Goal: Task Accomplishment & Management: Manage account settings

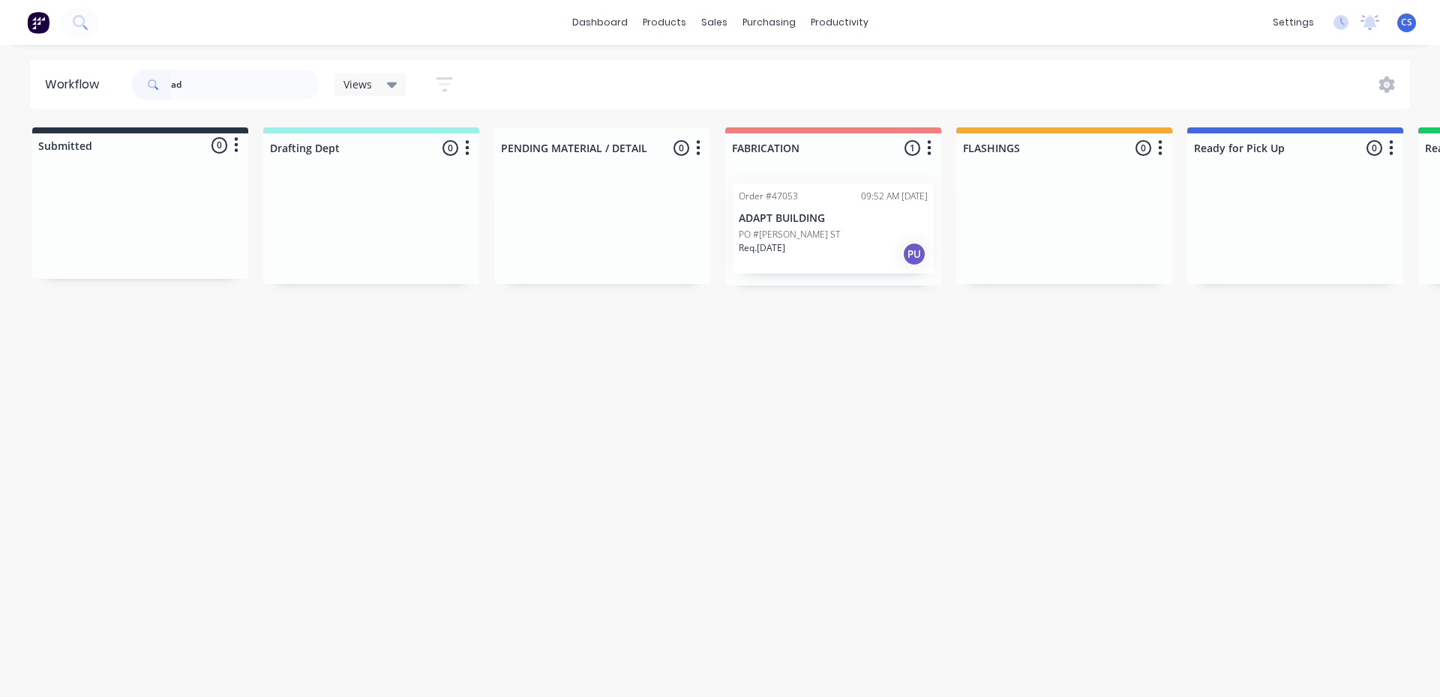
type input "a"
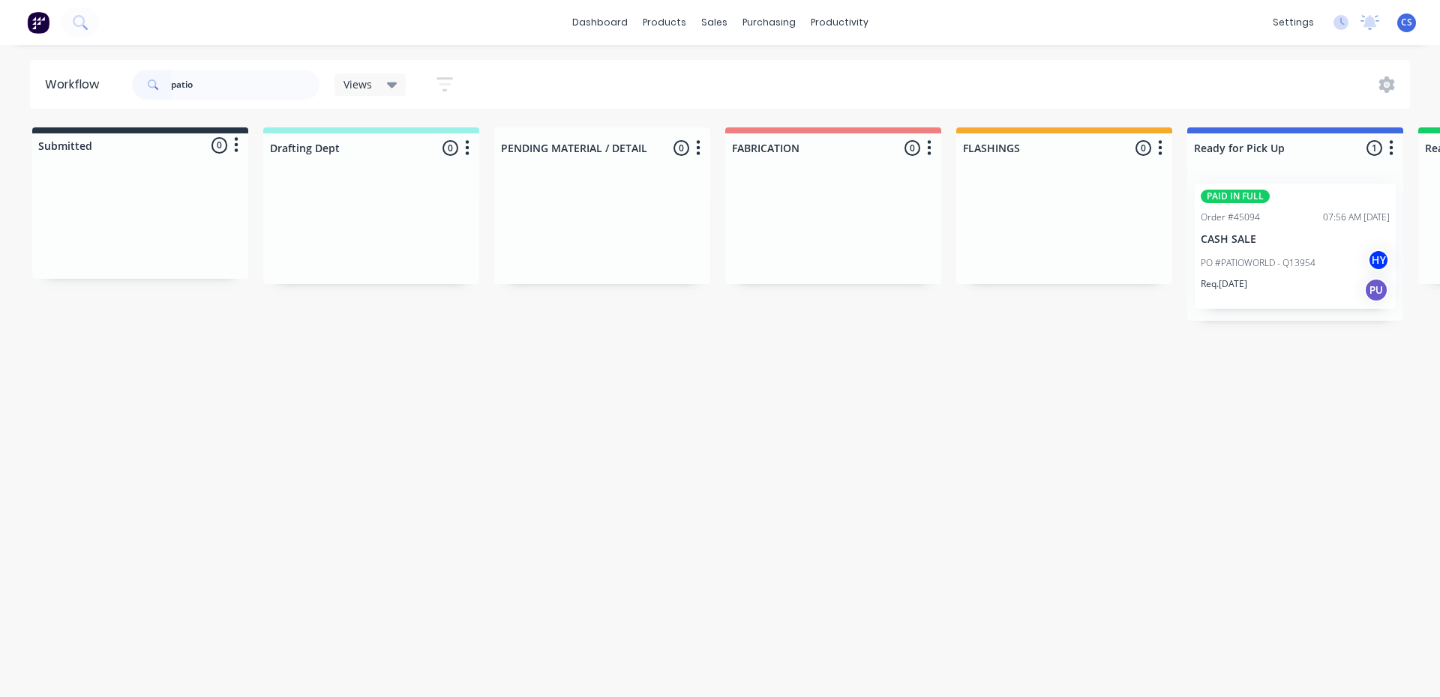
type input "patio"
click at [1236, 267] on p "PO #PATIOWORLD - Q13954" at bounding box center [1258, 262] width 115 height 13
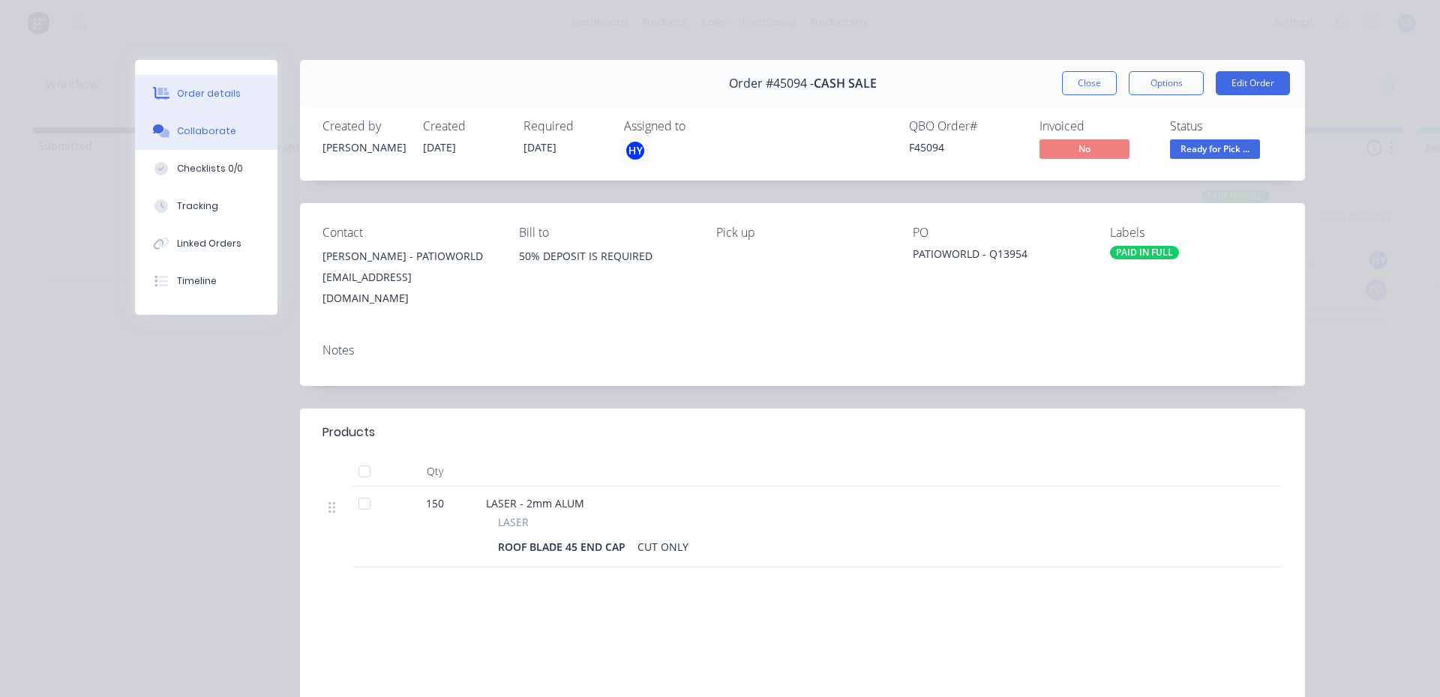
click at [219, 136] on div "Collaborate" at bounding box center [206, 130] width 59 height 13
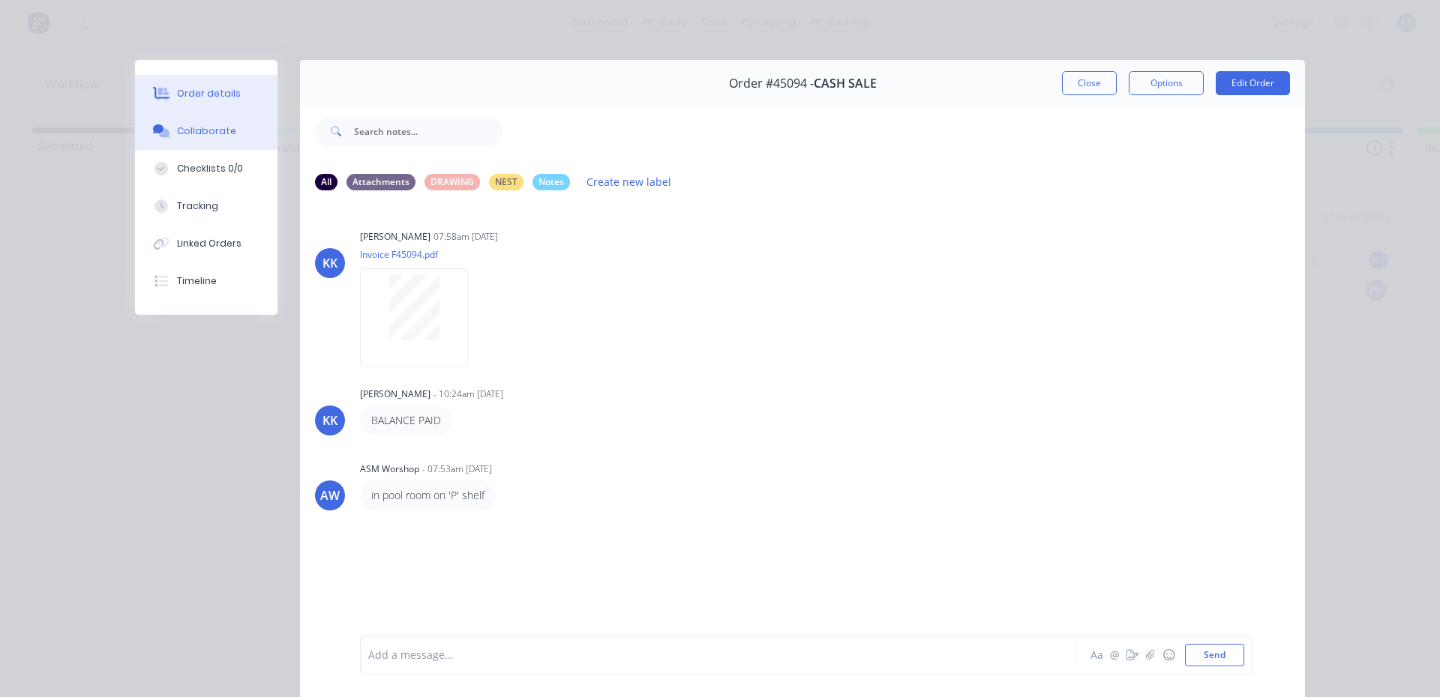
click at [220, 91] on div "Order details" at bounding box center [209, 93] width 64 height 13
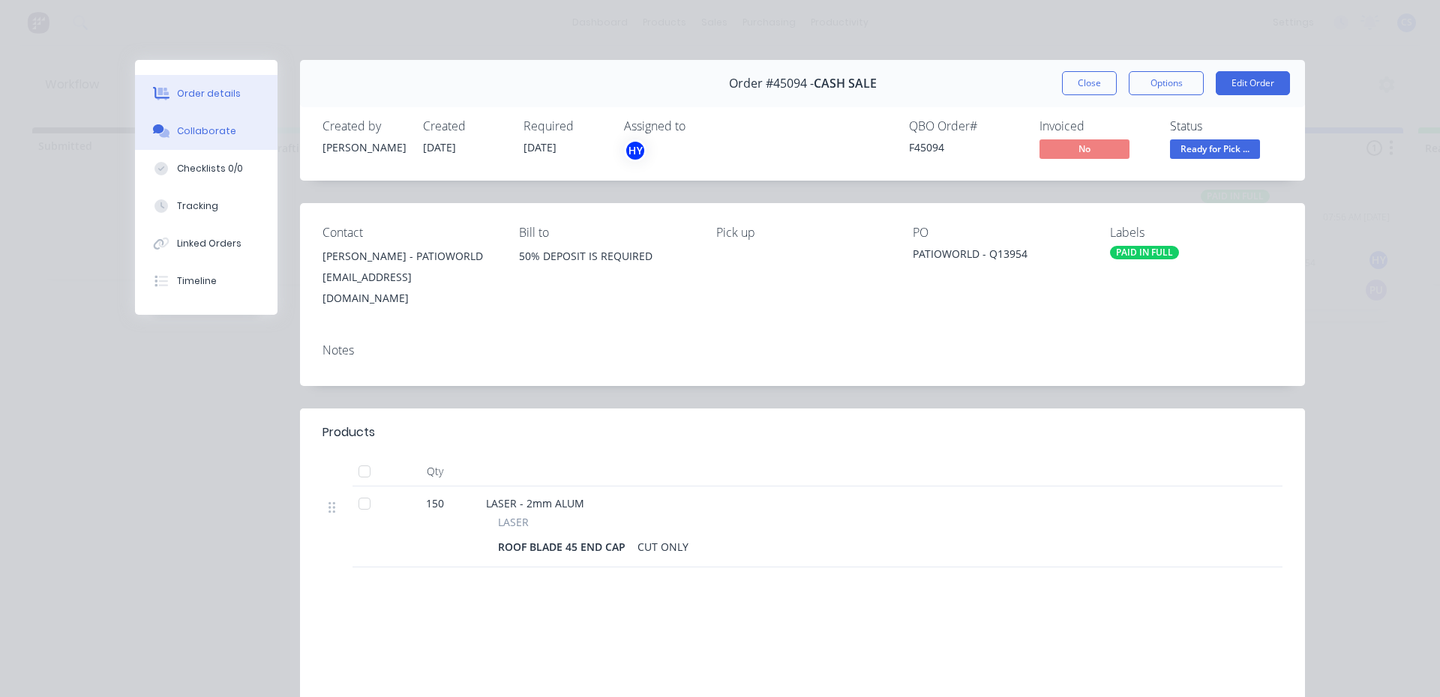
click at [187, 139] on button "Collaborate" at bounding box center [206, 130] width 142 height 37
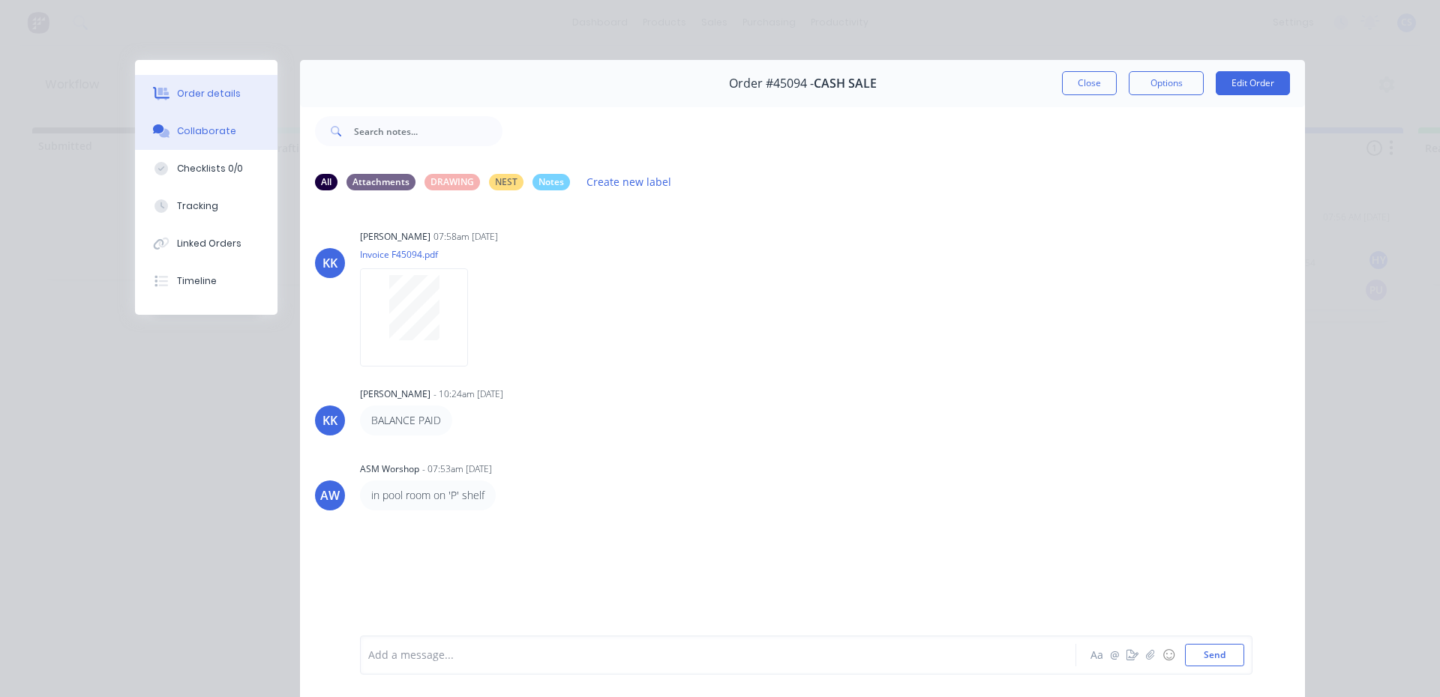
click at [227, 85] on button "Order details" at bounding box center [206, 93] width 142 height 37
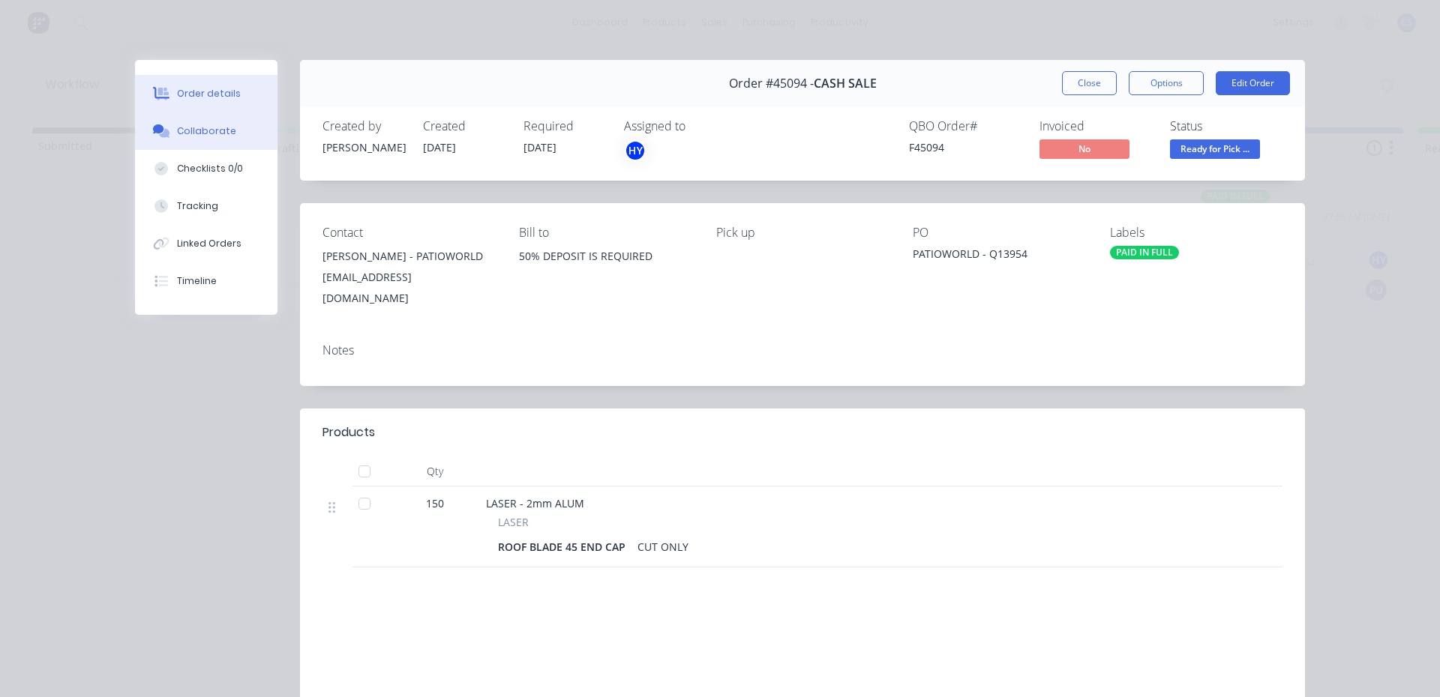
click at [199, 140] on button "Collaborate" at bounding box center [206, 130] width 142 height 37
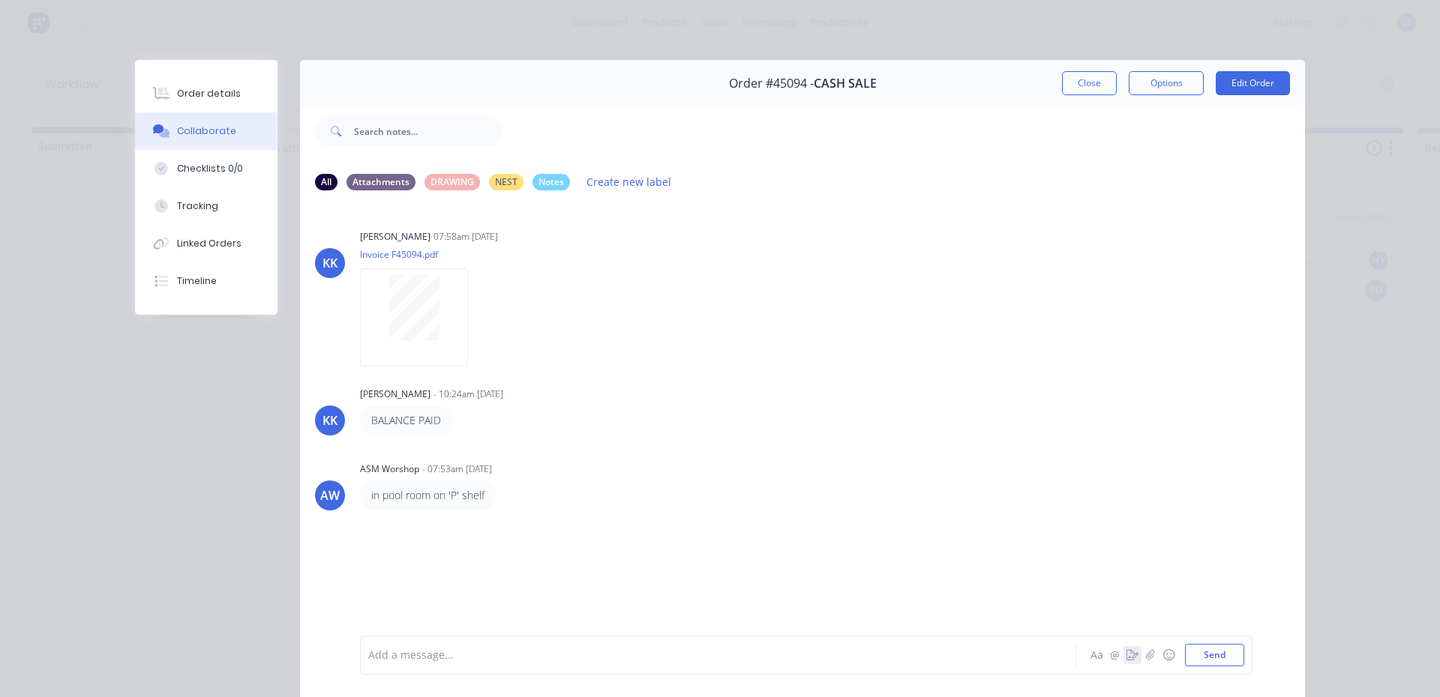
click at [1126, 655] on icon "button" at bounding box center [1132, 655] width 12 height 10
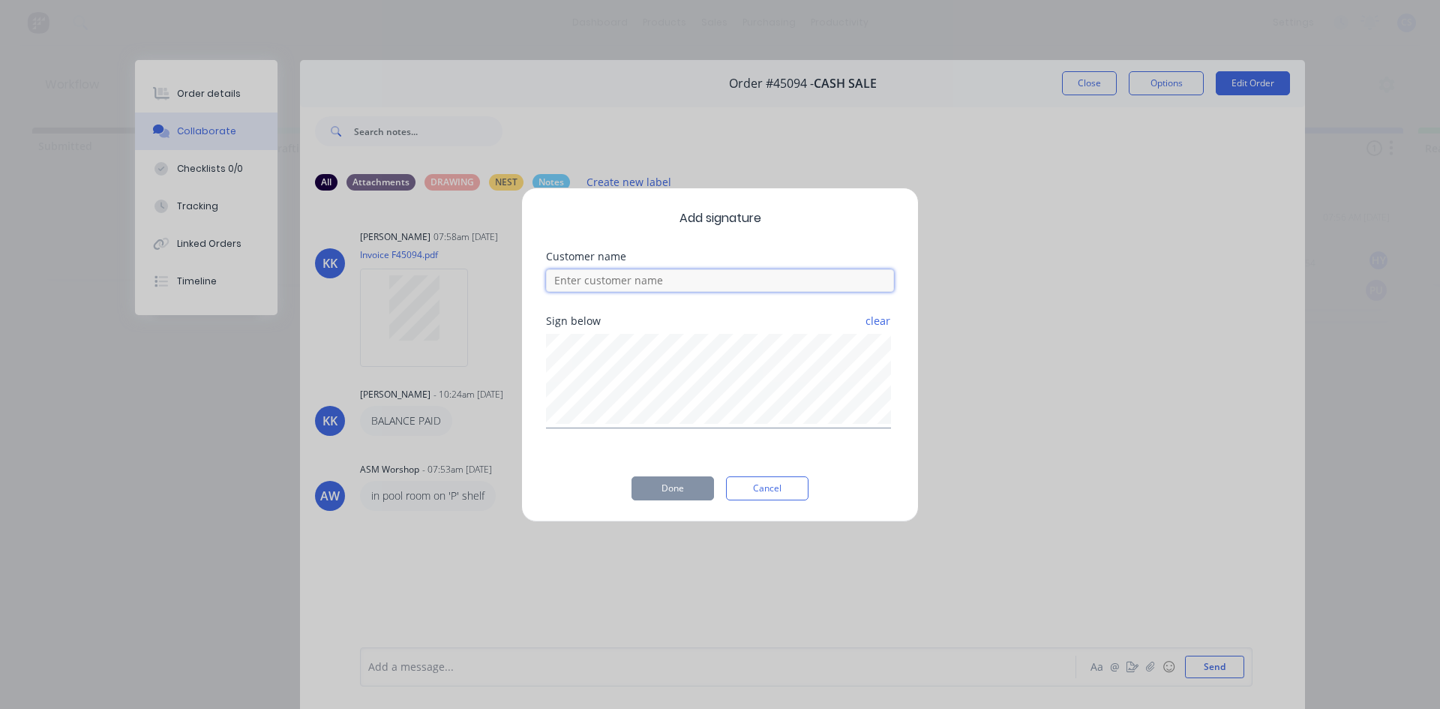
click at [605, 282] on input at bounding box center [720, 280] width 348 height 22
type input "B"
type input "BEN"
click at [667, 487] on button "Done" at bounding box center [672, 488] width 82 height 24
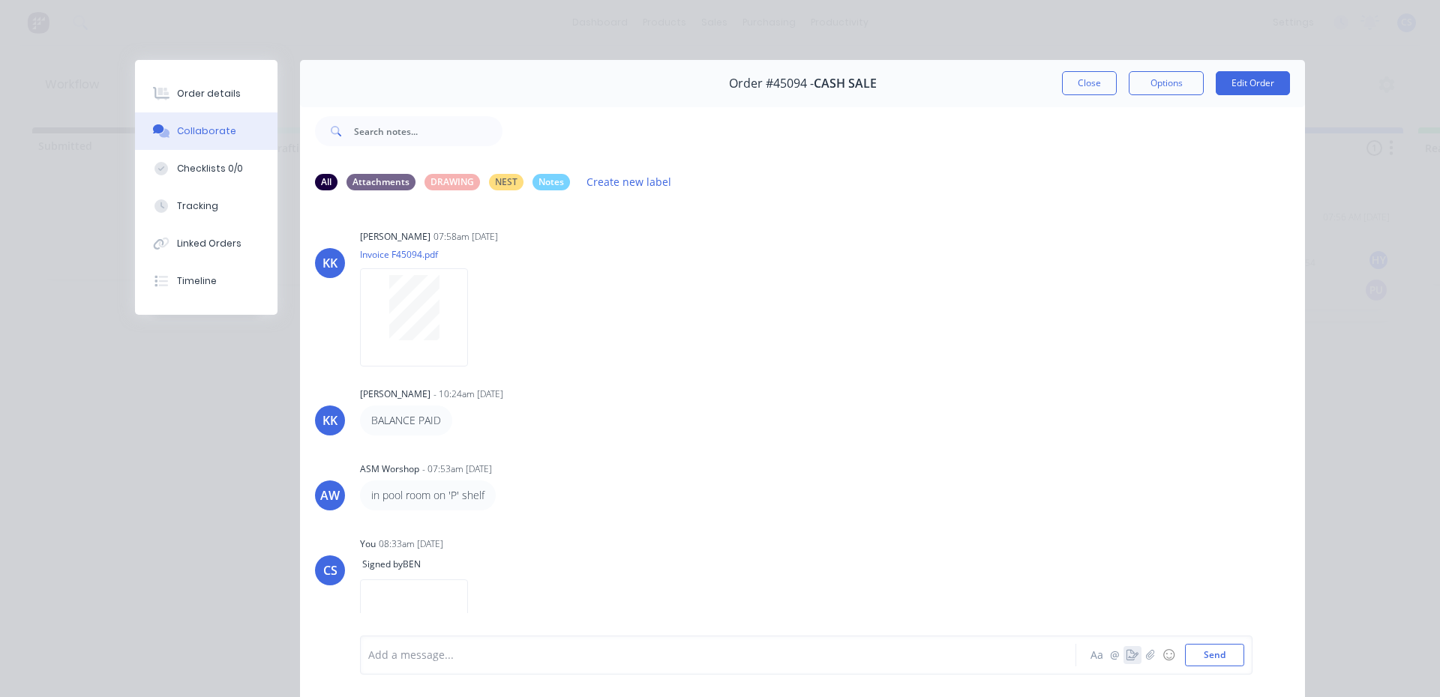
scroll to position [40, 0]
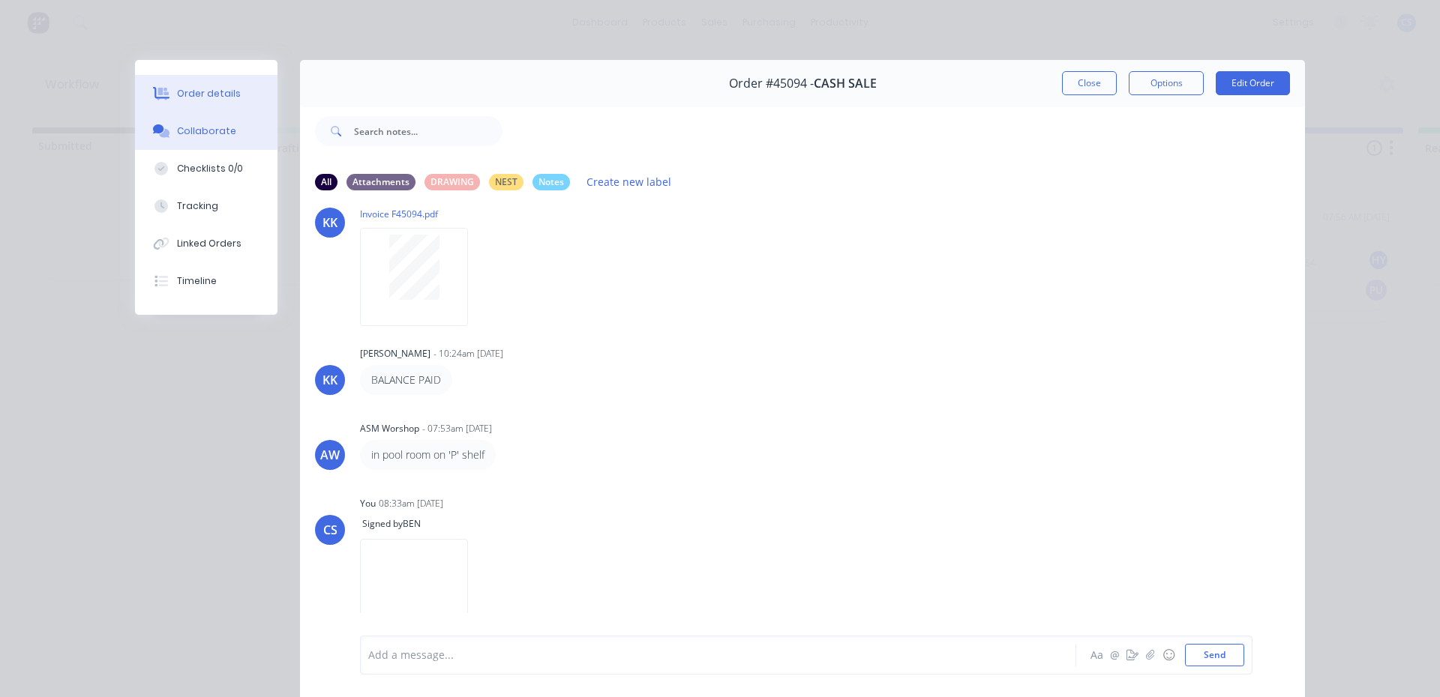
click at [169, 94] on button "Order details" at bounding box center [206, 93] width 142 height 37
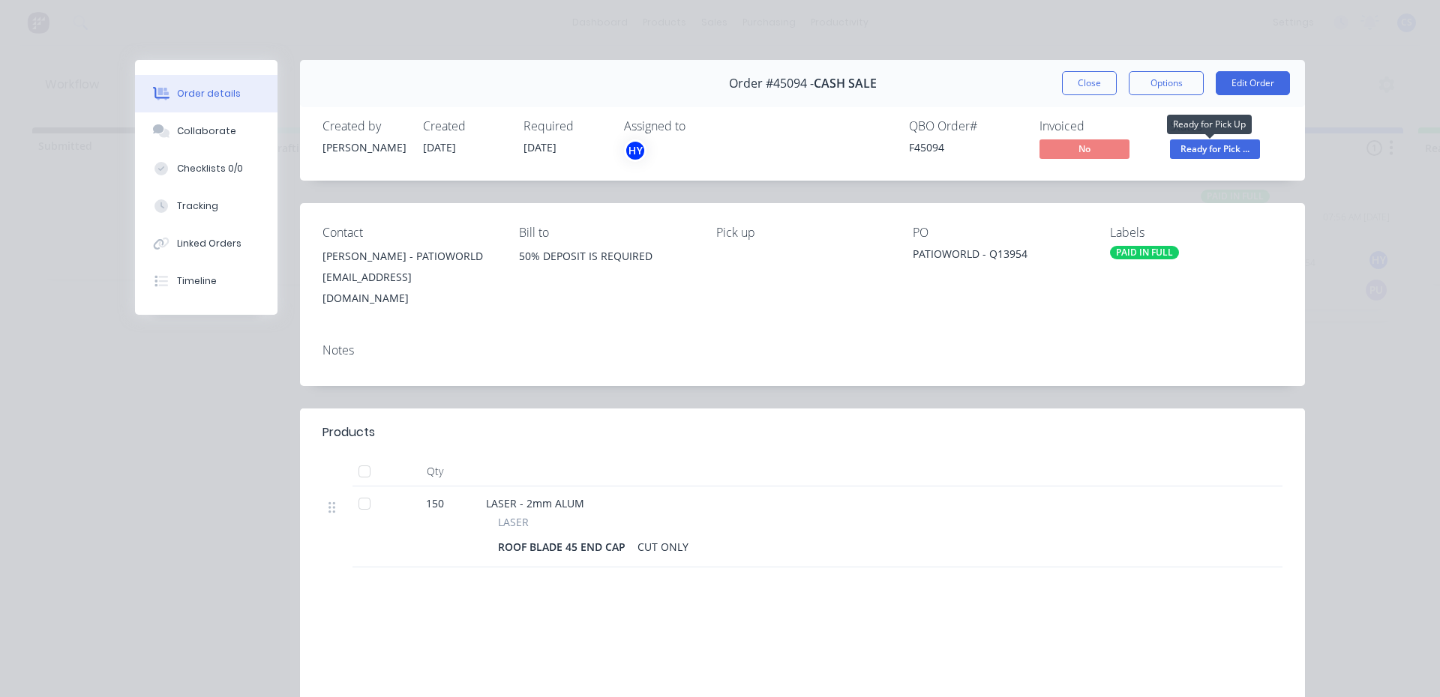
click at [1181, 143] on span "Ready for Pick ..." at bounding box center [1215, 148] width 90 height 19
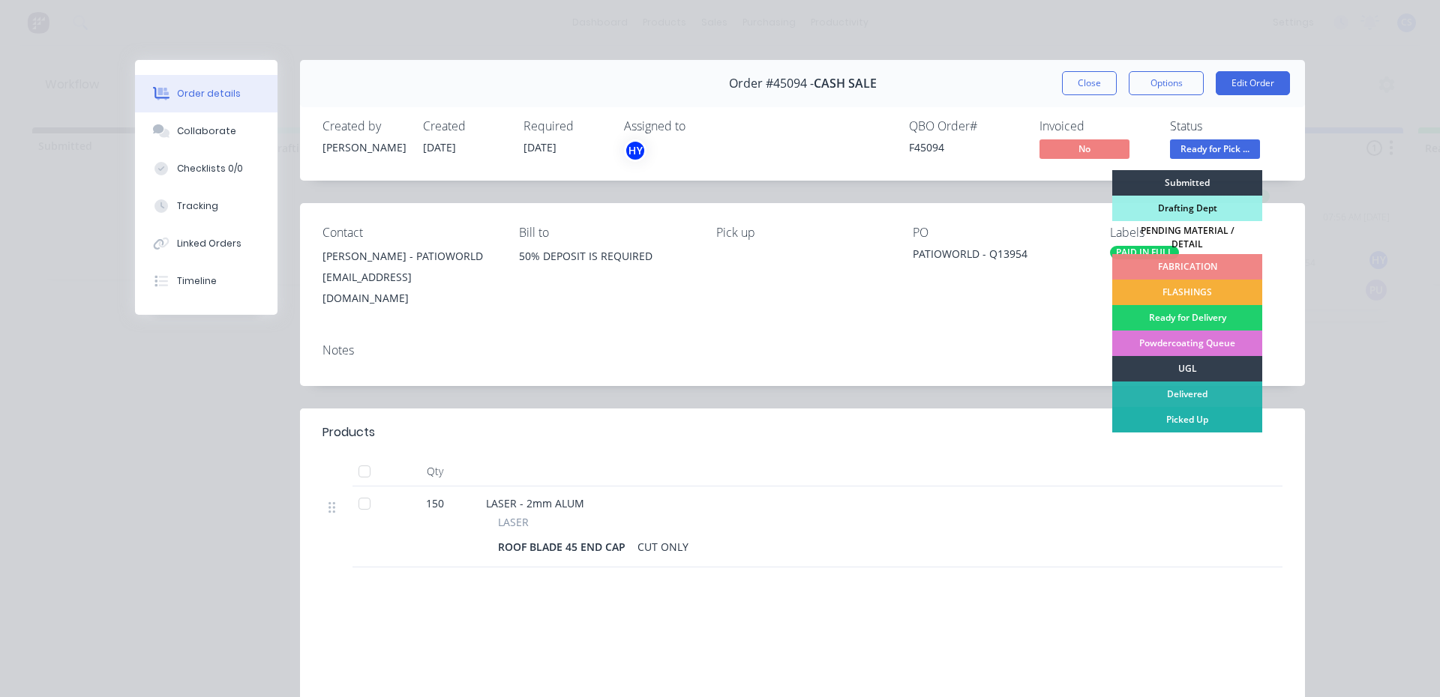
click at [1184, 418] on div "Picked Up" at bounding box center [1187, 419] width 150 height 25
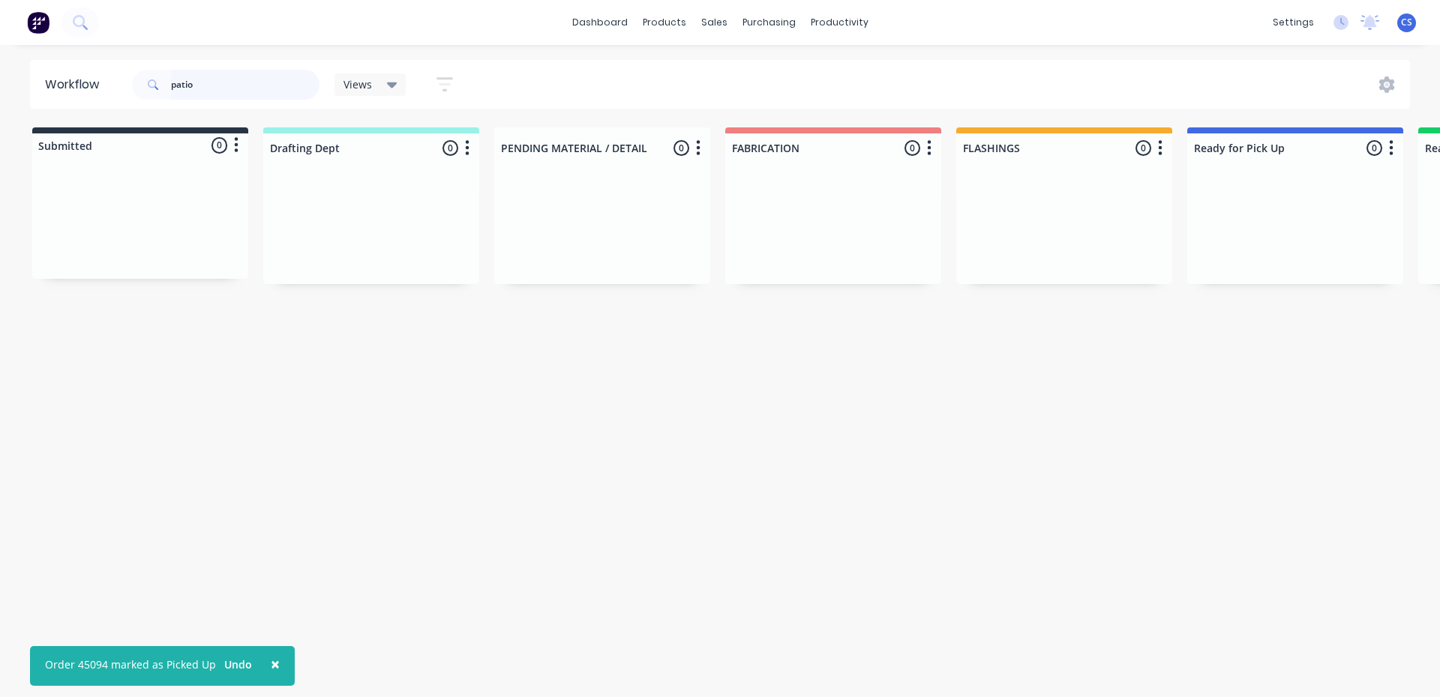
drag, startPoint x: 227, startPoint y: 90, endPoint x: 152, endPoint y: 82, distance: 75.4
click at [152, 82] on div "patio" at bounding box center [225, 85] width 187 height 30
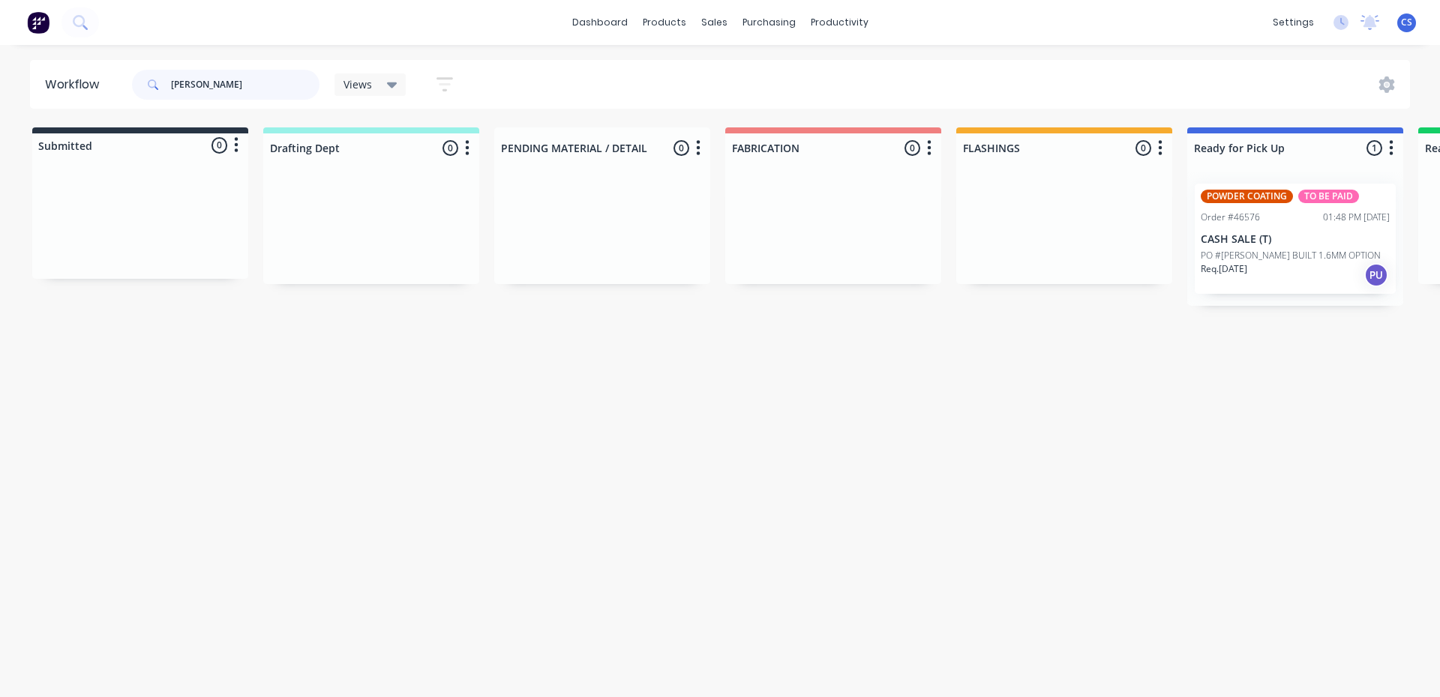
type input "[PERSON_NAME]"
click at [1265, 255] on p "PO #[PERSON_NAME] BUILT 1.6MM OPTION" at bounding box center [1291, 255] width 180 height 13
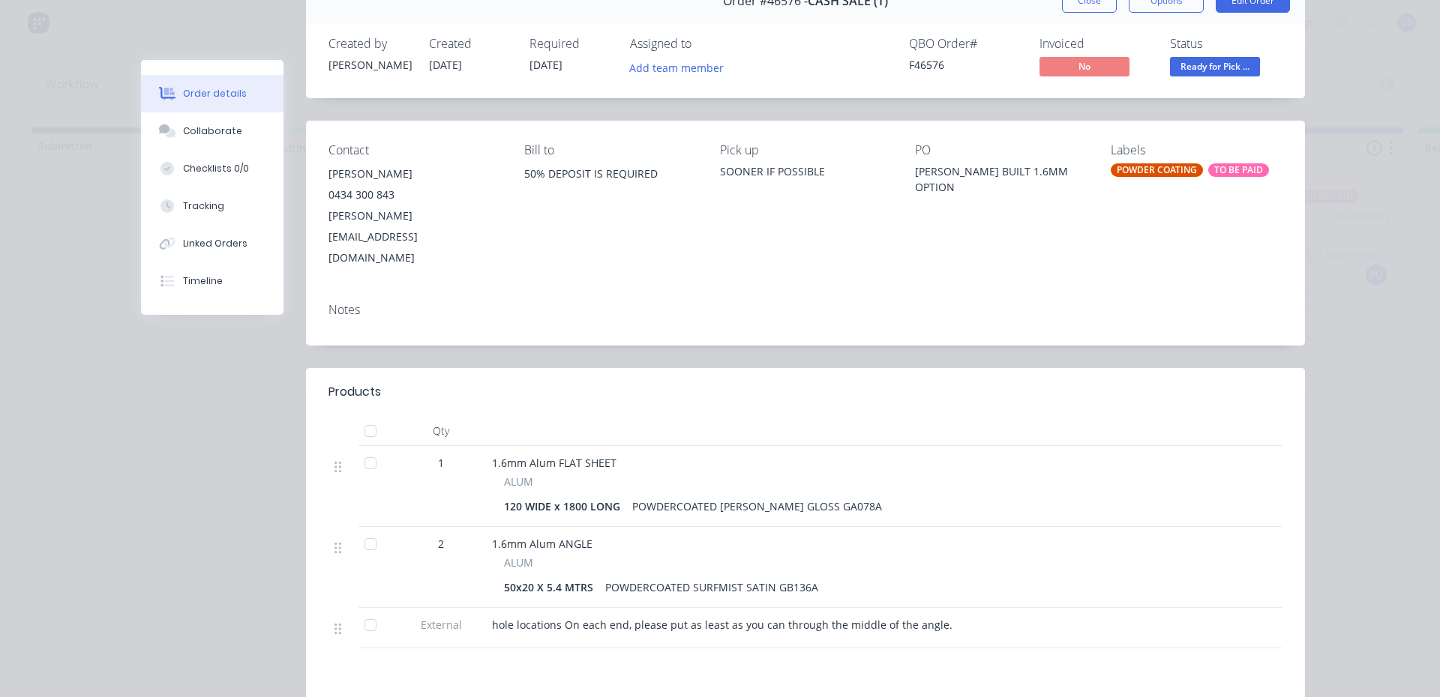
scroll to position [48, 0]
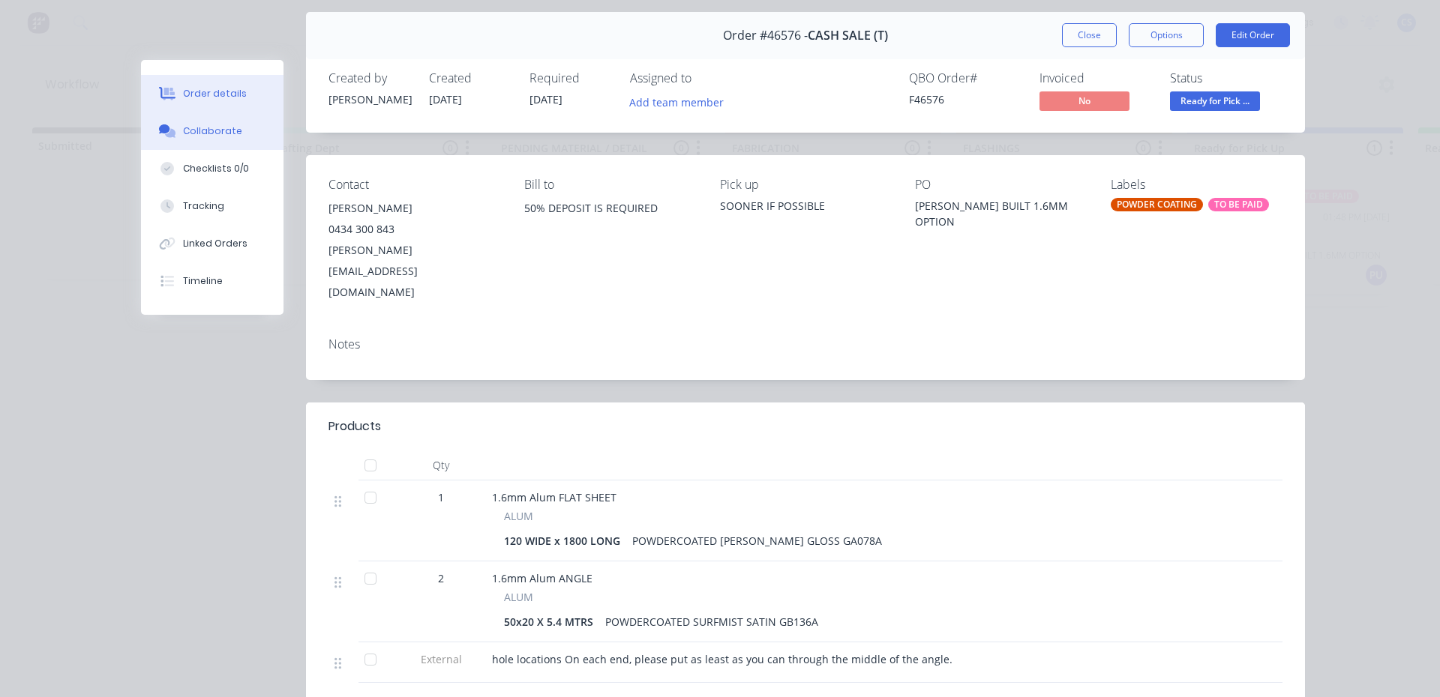
click at [196, 138] on button "Collaborate" at bounding box center [212, 130] width 142 height 37
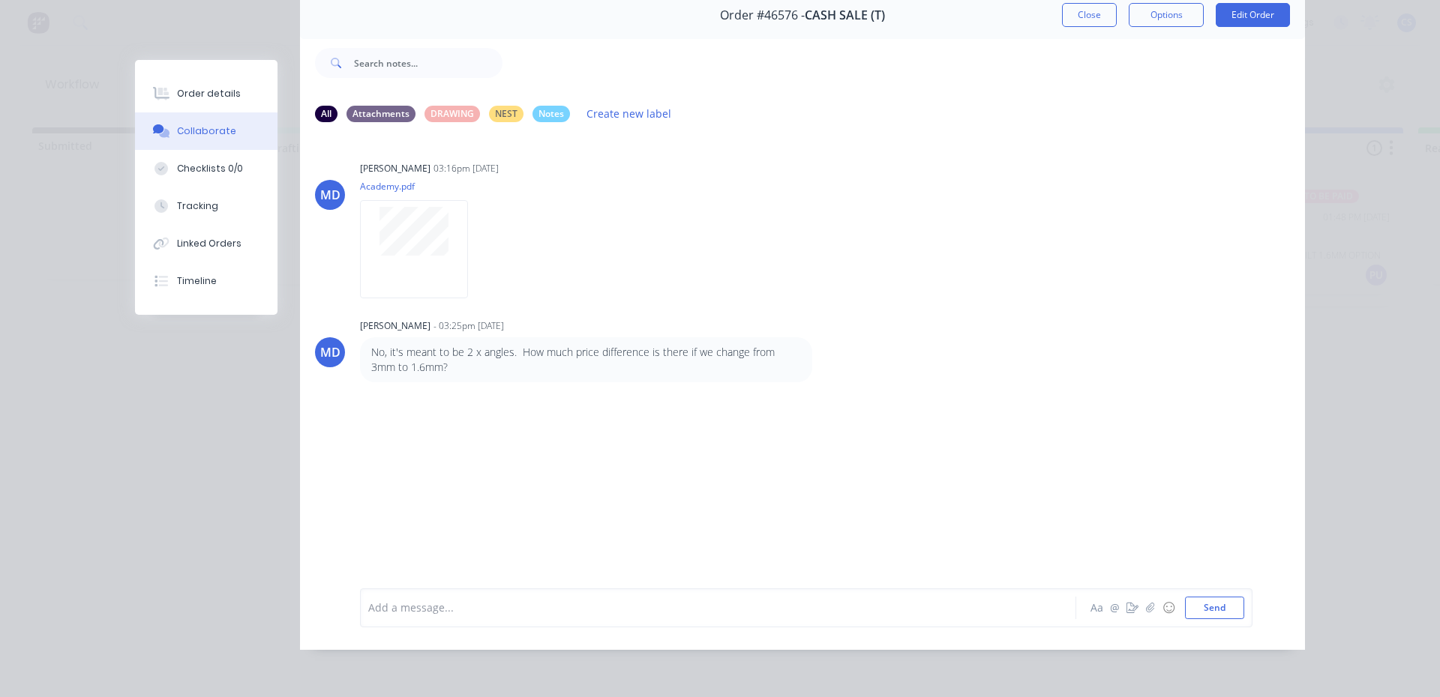
scroll to position [0, 0]
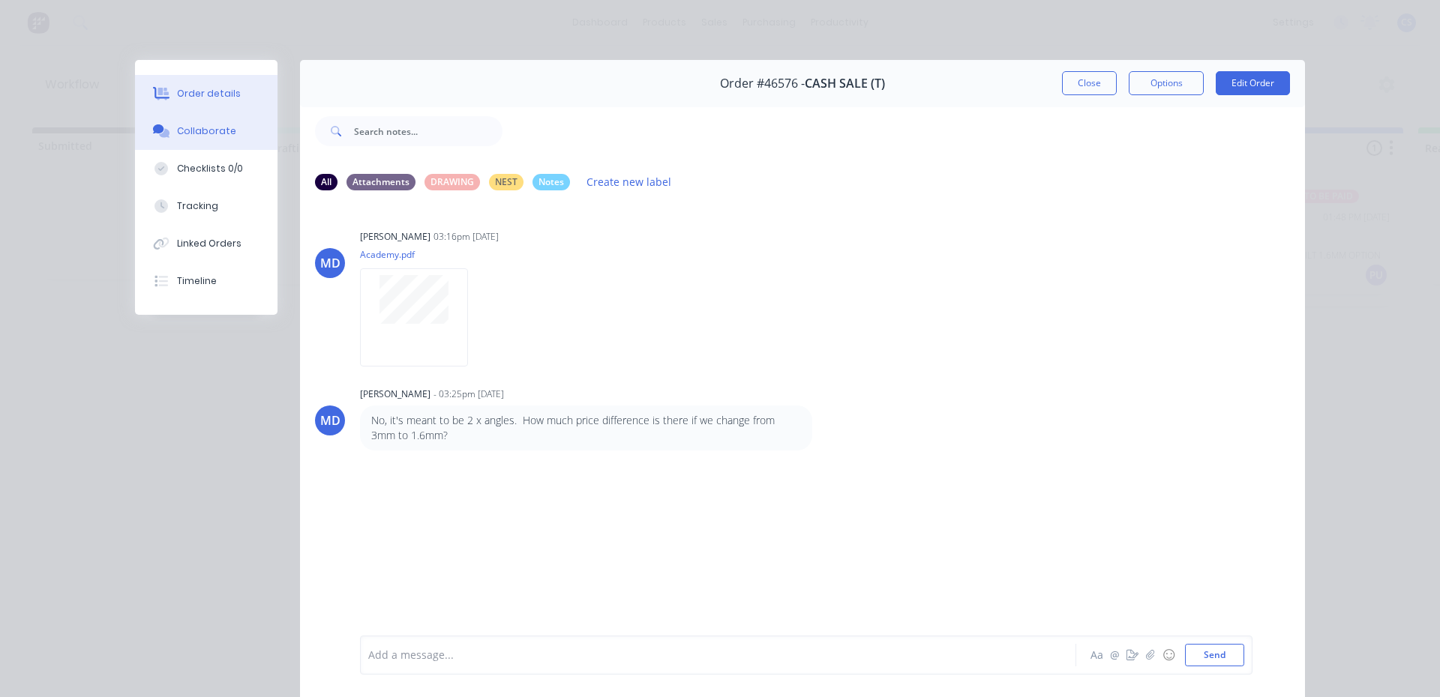
click at [178, 91] on div "Order details" at bounding box center [209, 93] width 64 height 13
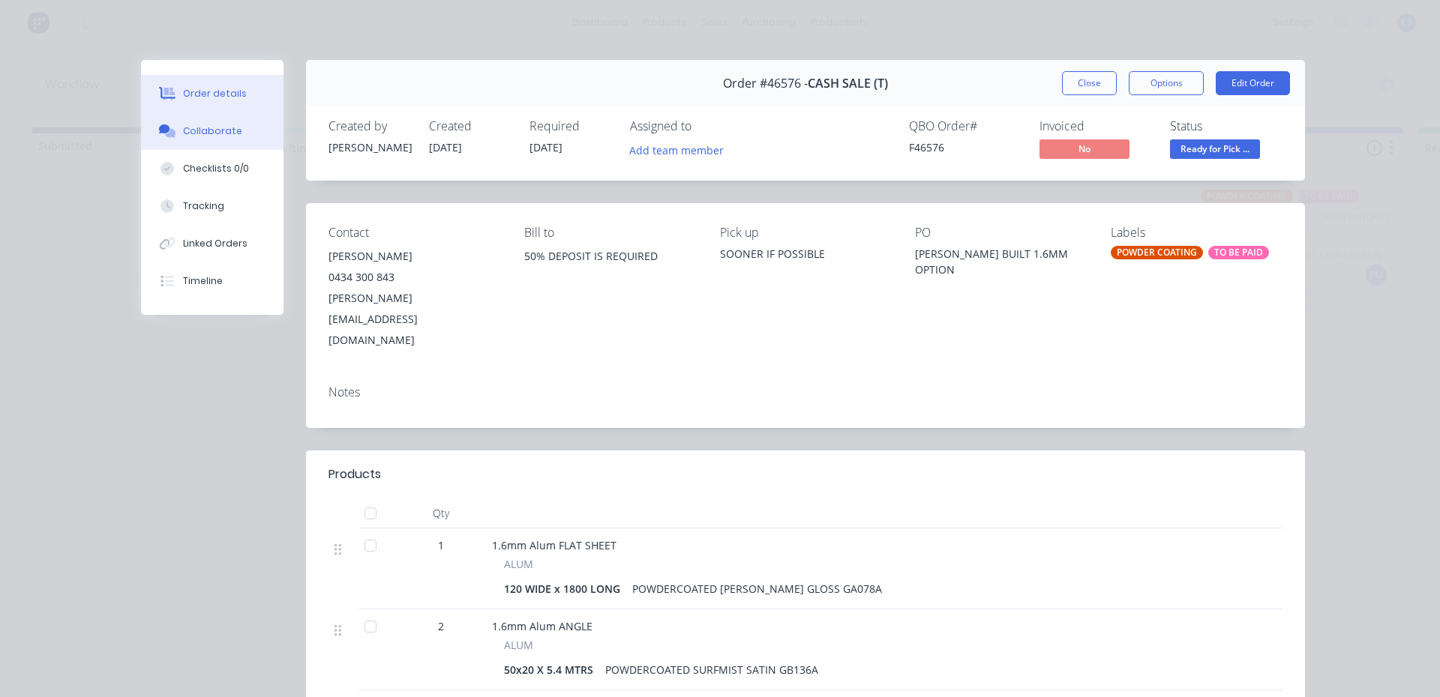
click at [190, 135] on div "Collaborate" at bounding box center [212, 130] width 59 height 13
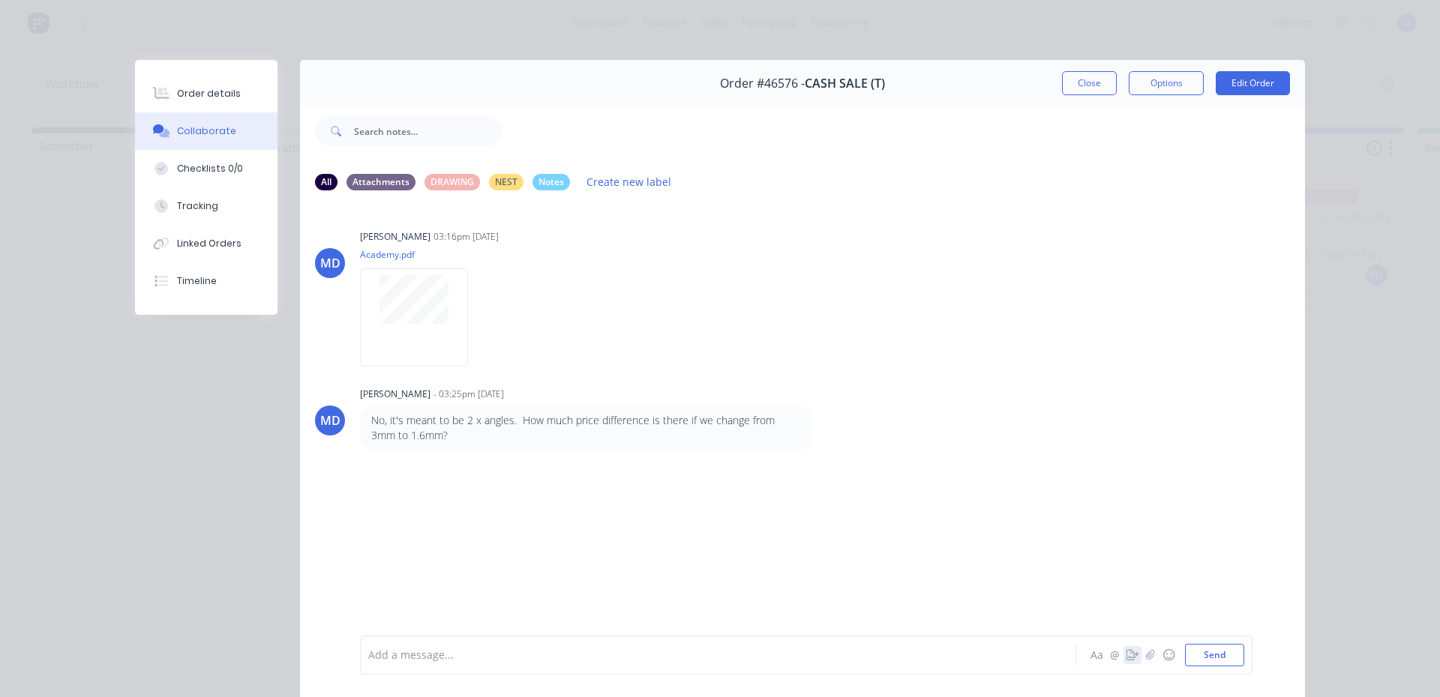
click at [1130, 661] on button "button" at bounding box center [1132, 655] width 18 height 18
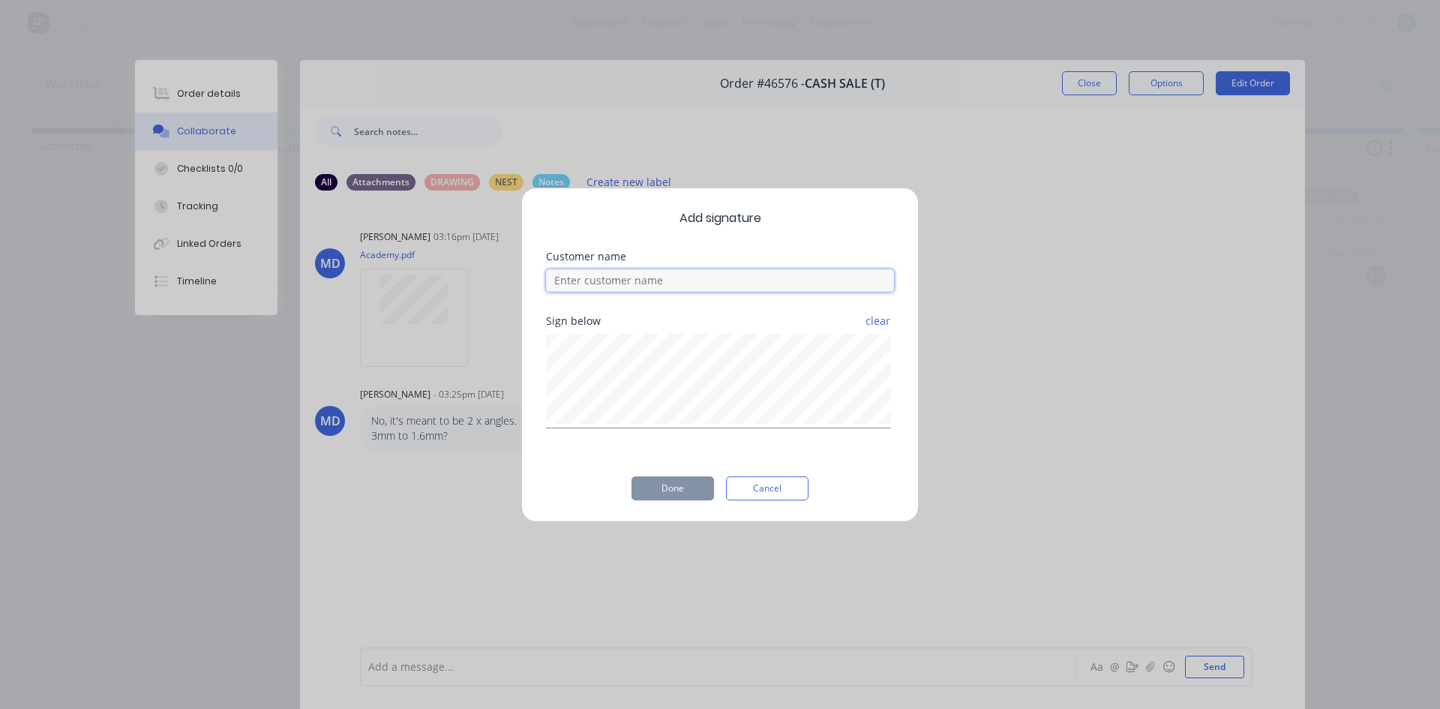
click at [674, 271] on input at bounding box center [720, 280] width 348 height 22
type input "[PERSON_NAME]"
drag, startPoint x: 672, startPoint y: 498, endPoint x: 614, endPoint y: 458, distance: 70.1
click at [671, 494] on button "Done" at bounding box center [672, 488] width 82 height 24
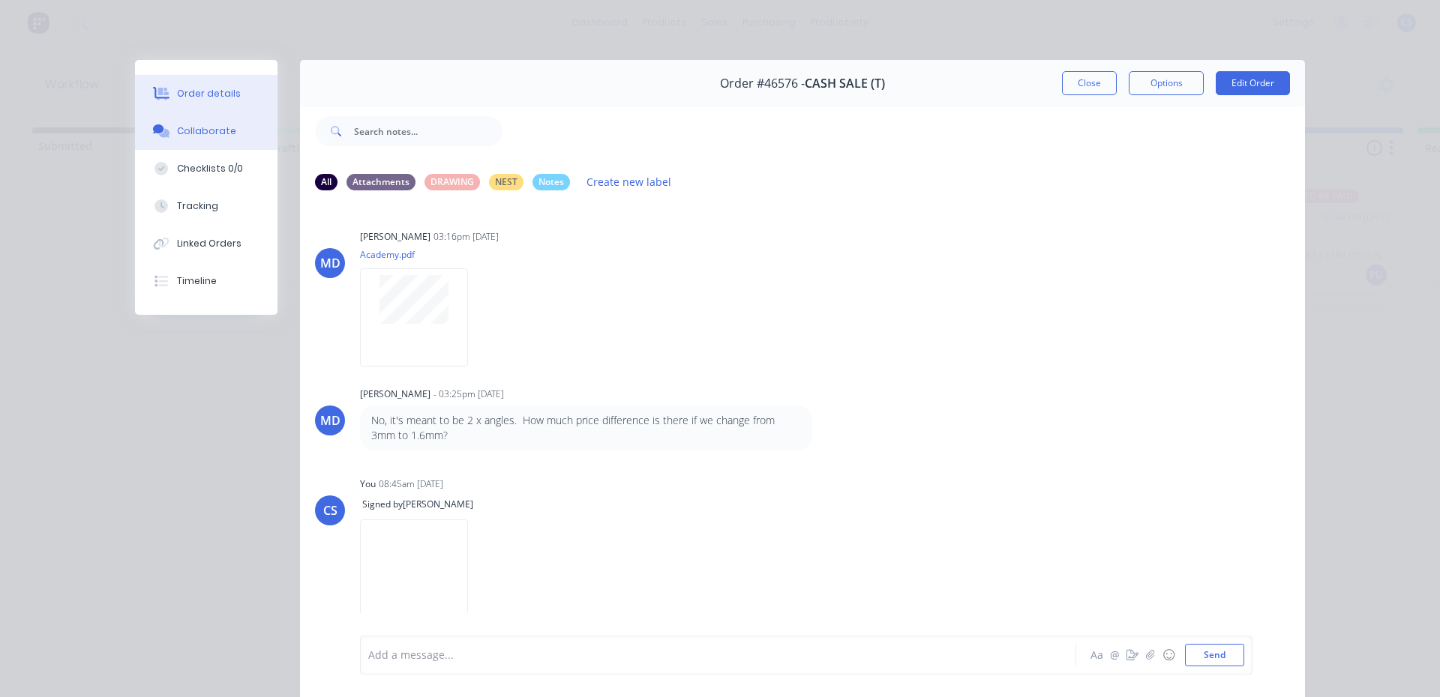
click at [220, 91] on div "Order details" at bounding box center [209, 93] width 64 height 13
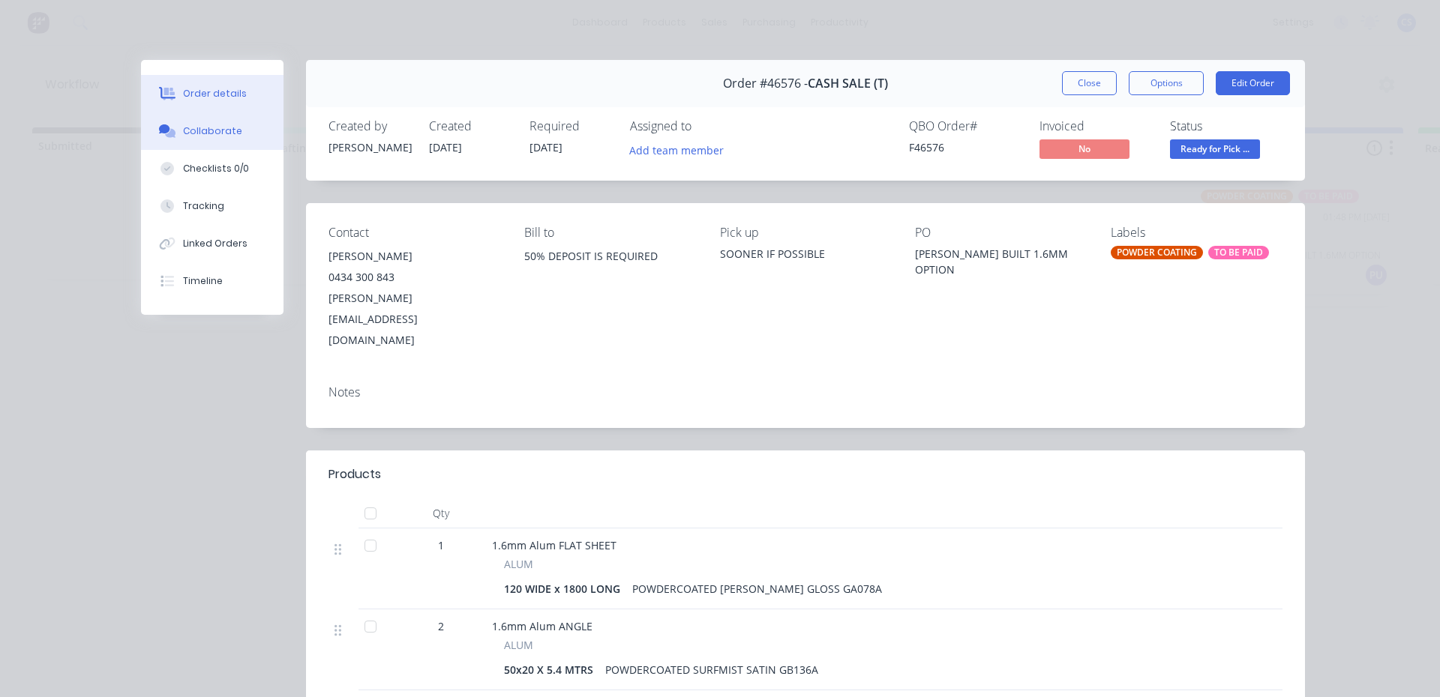
click at [184, 132] on div "Collaborate" at bounding box center [212, 130] width 59 height 13
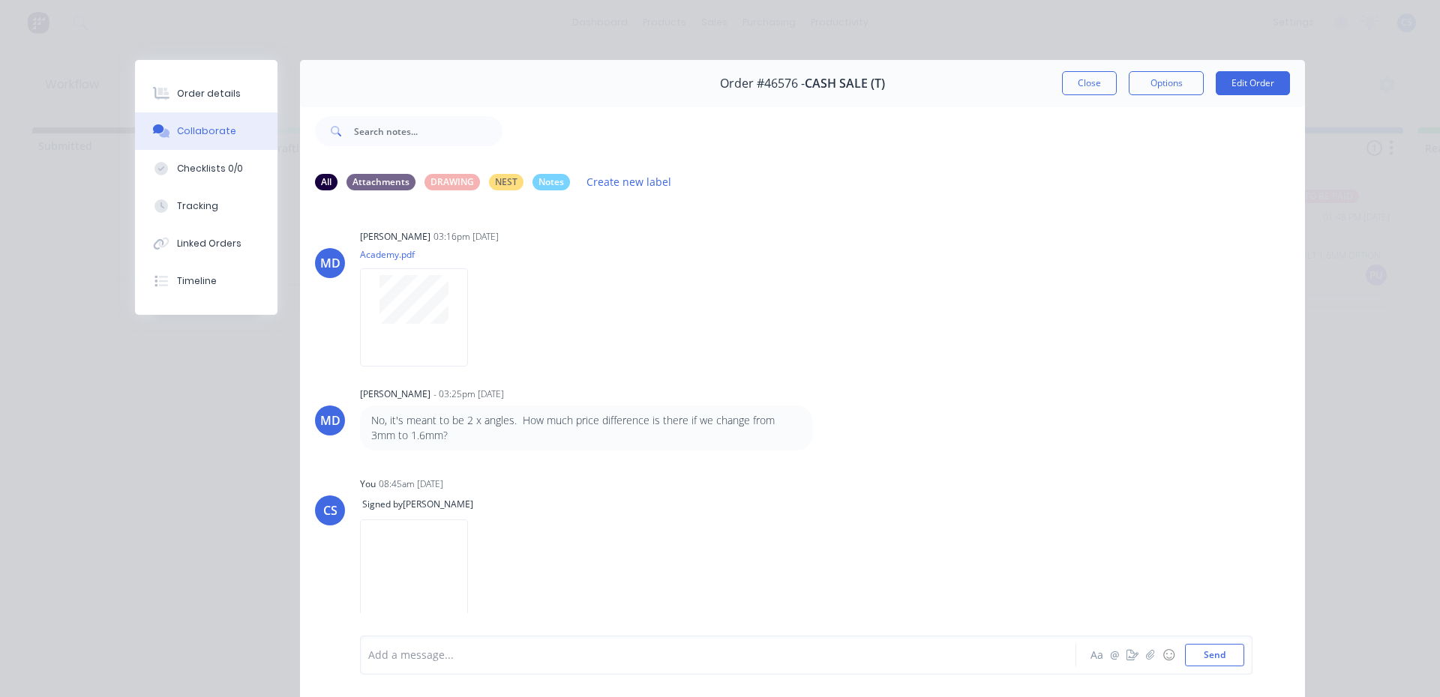
scroll to position [79, 0]
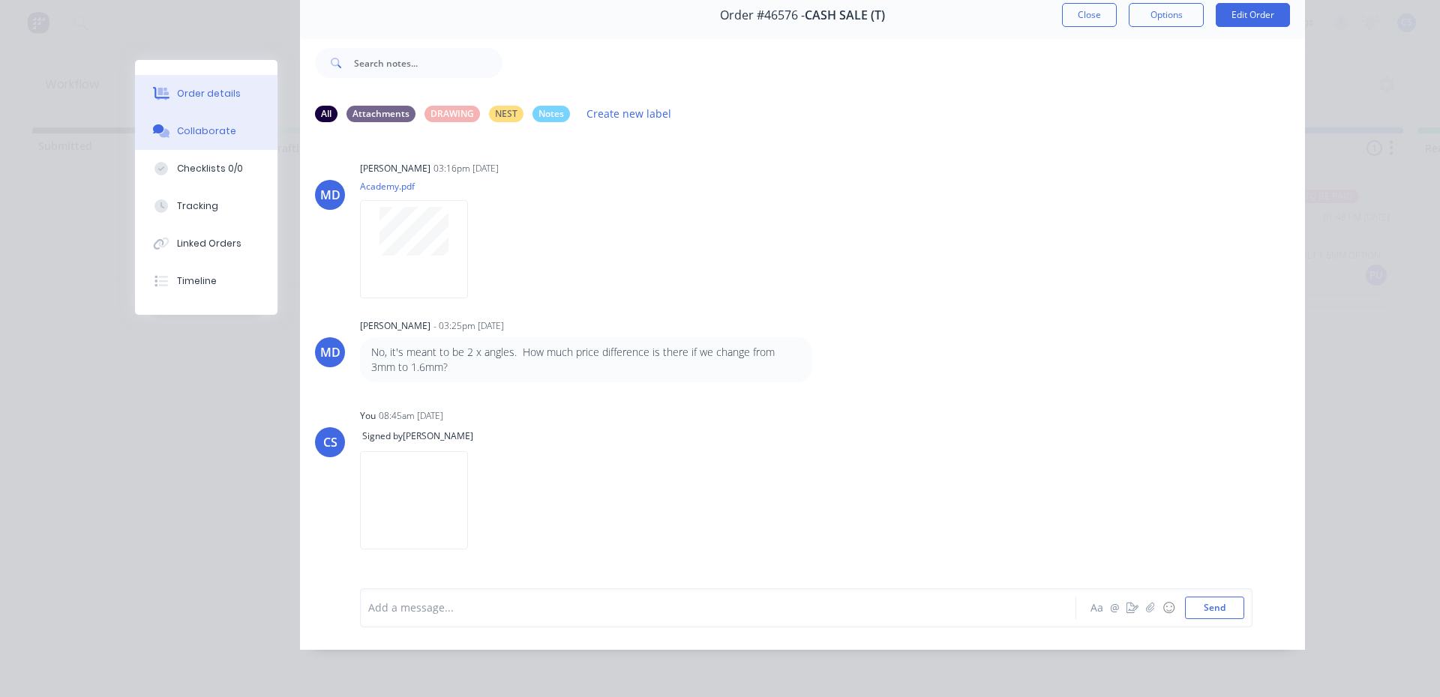
click at [180, 85] on button "Order details" at bounding box center [206, 93] width 142 height 37
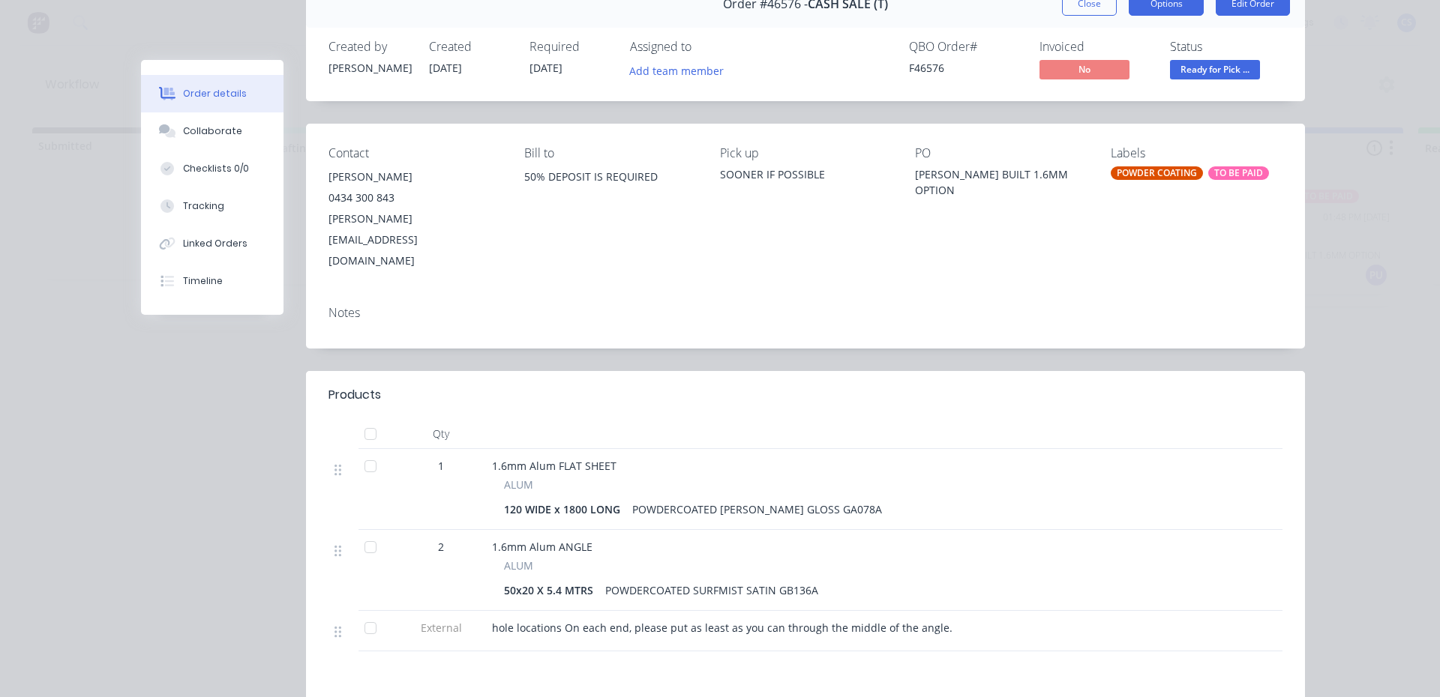
click at [1156, 7] on button "Options" at bounding box center [1166, 4] width 75 height 24
click at [1089, 109] on div "Delivery Docket" at bounding box center [1125, 102] width 130 height 22
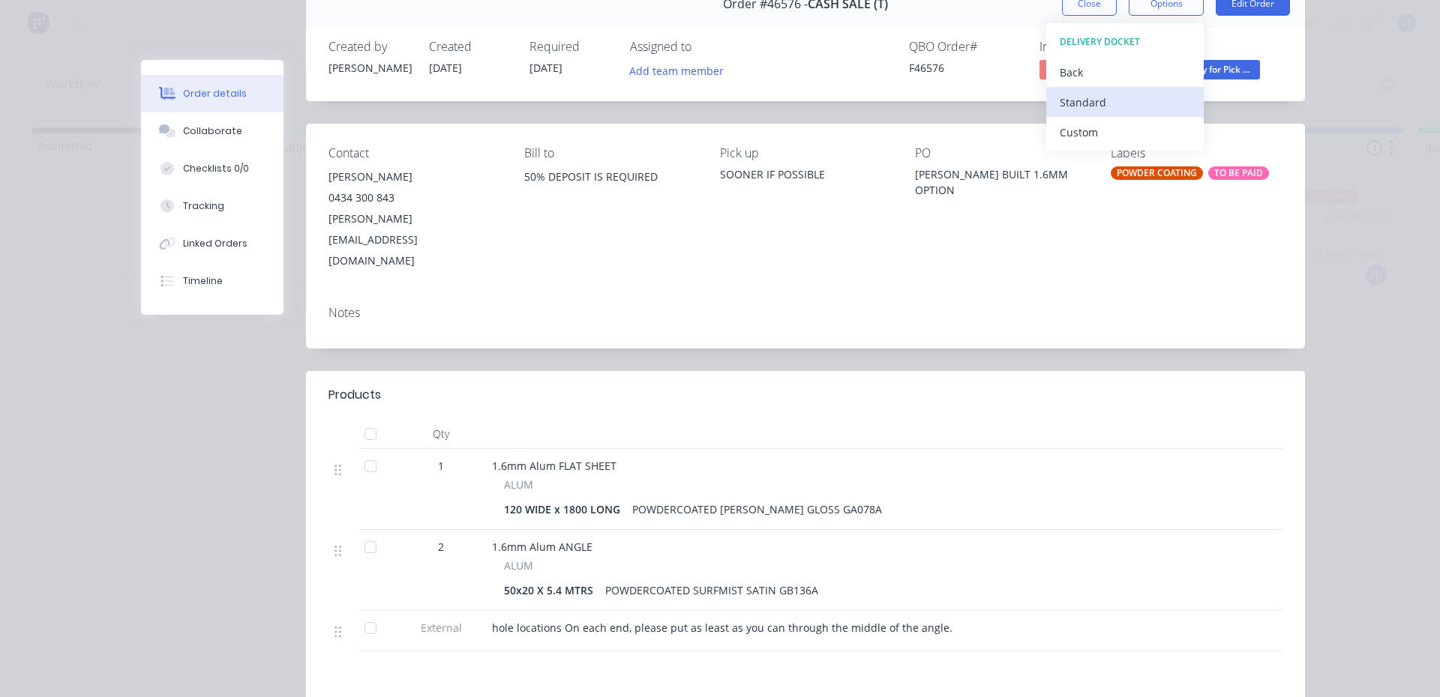
click at [1090, 100] on div "Standard" at bounding box center [1125, 102] width 130 height 22
click at [1288, 131] on div "Contact [PERSON_NAME] - MILLERBUILT 0434 300 843 [EMAIL_ADDRESS][DOMAIN_NAME] B…" at bounding box center [805, 209] width 999 height 170
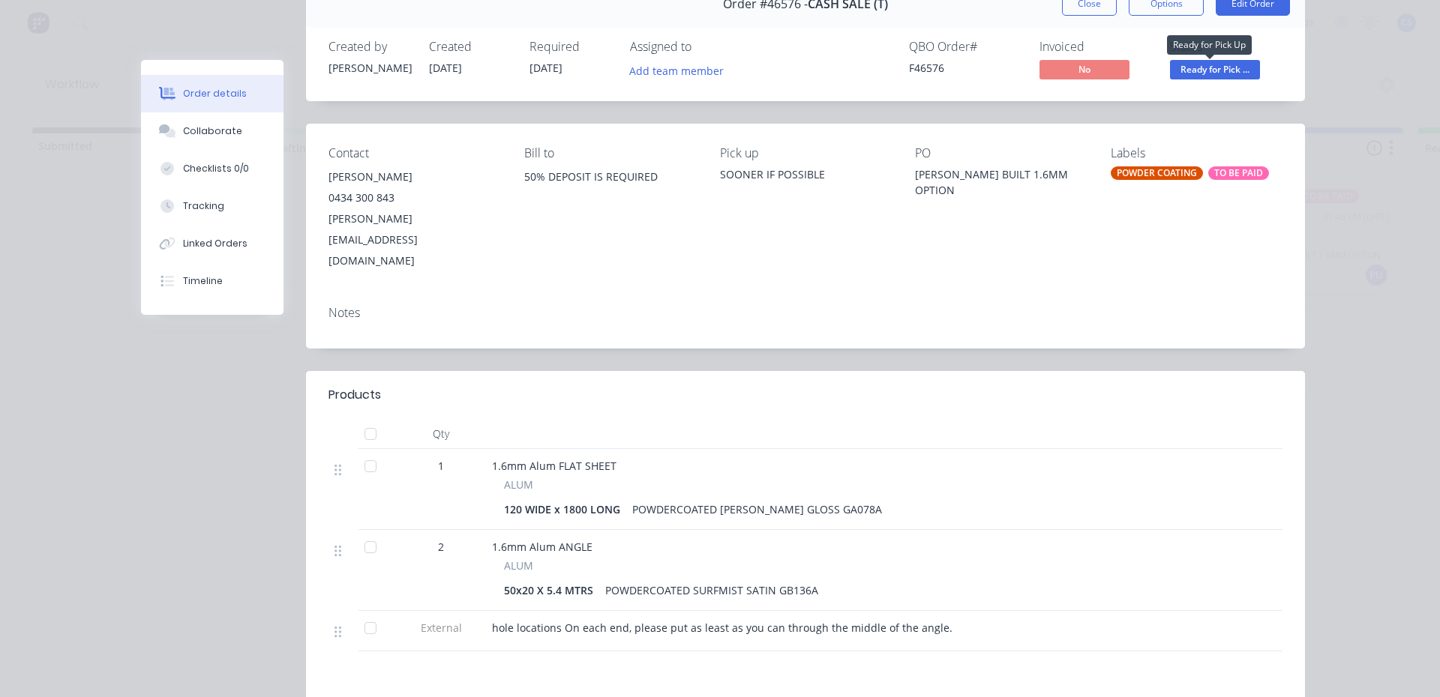
click at [1213, 74] on span "Ready for Pick ..." at bounding box center [1215, 69] width 90 height 19
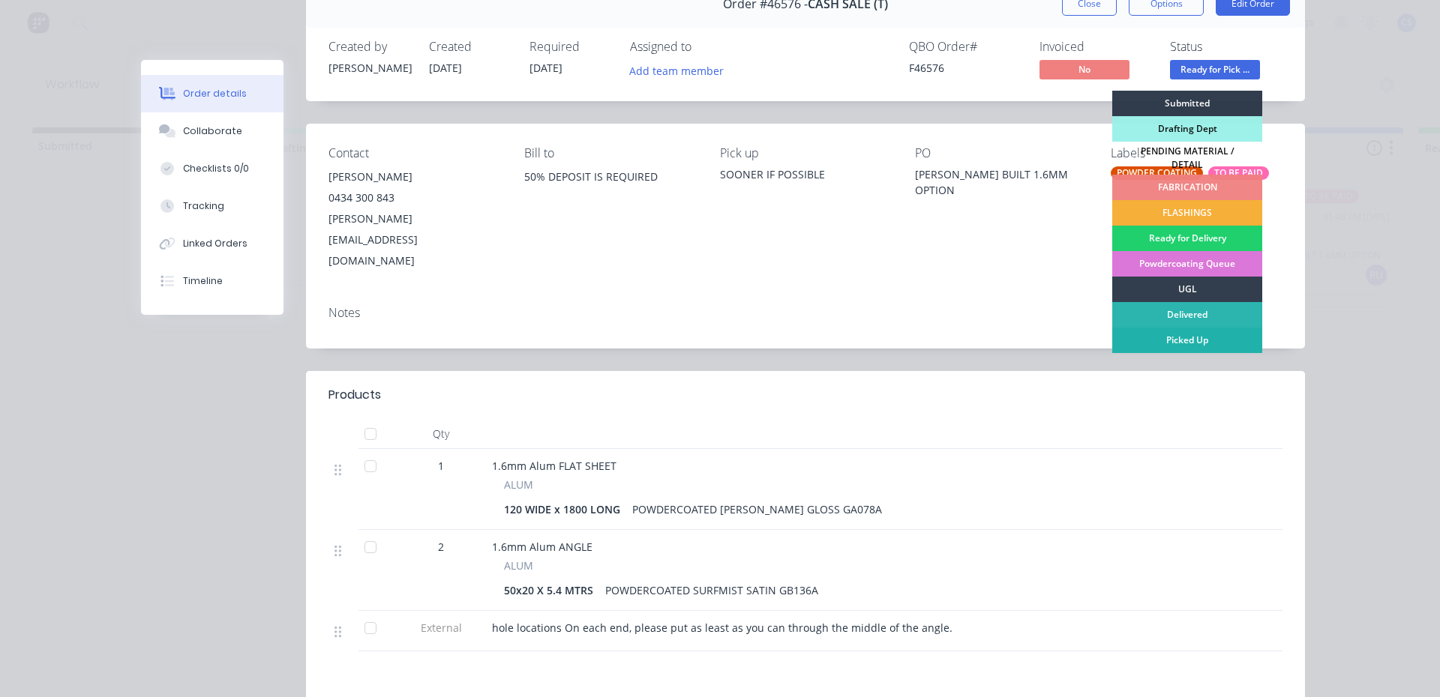
click at [1196, 336] on div "Picked Up" at bounding box center [1187, 340] width 150 height 25
